Goal: Information Seeking & Learning: Learn about a topic

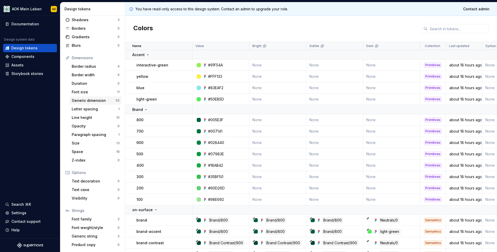
scroll to position [31, 0]
click at [84, 219] on div "Font family" at bounding box center [95, 219] width 46 height 5
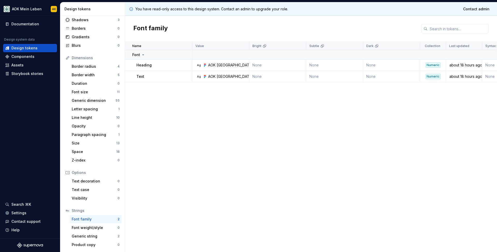
click at [228, 76] on div "AOK [GEOGRAPHIC_DATA] Text" at bounding box center [235, 76] width 54 height 5
click at [381, 95] on div "Name Value Bright Subtle Dark Collection Last updated Syntax: Web Token set Des…" at bounding box center [311, 147] width 372 height 211
click at [148, 80] on td "Text" at bounding box center [158, 76] width 67 height 11
click at [155, 77] on div "Text" at bounding box center [163, 76] width 55 height 5
click at [213, 79] on div "AOK [GEOGRAPHIC_DATA] Text" at bounding box center [235, 76] width 54 height 5
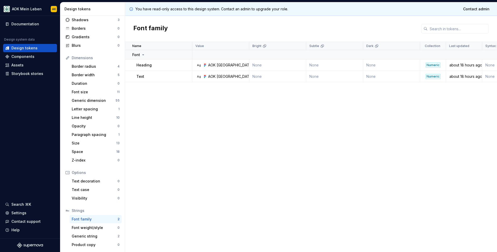
click at [220, 78] on div "AOK [GEOGRAPHIC_DATA] Text" at bounding box center [235, 76] width 54 height 5
click at [200, 76] on div "Ag" at bounding box center [199, 77] width 4 height 4
click at [242, 76] on div "AOK [GEOGRAPHIC_DATA] Text" at bounding box center [235, 76] width 54 height 5
click at [90, 231] on div "Font weight/style 0" at bounding box center [96, 228] width 52 height 8
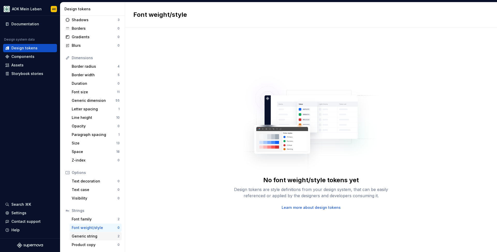
click at [83, 237] on div "Generic string" at bounding box center [95, 236] width 46 height 5
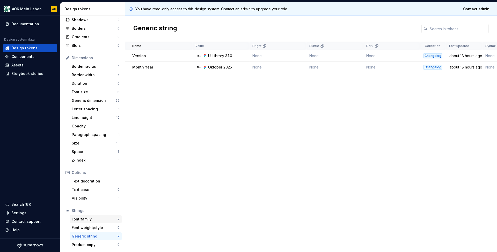
click at [84, 220] on div "Font family" at bounding box center [95, 219] width 46 height 5
